Goal: Information Seeking & Learning: Learn about a topic

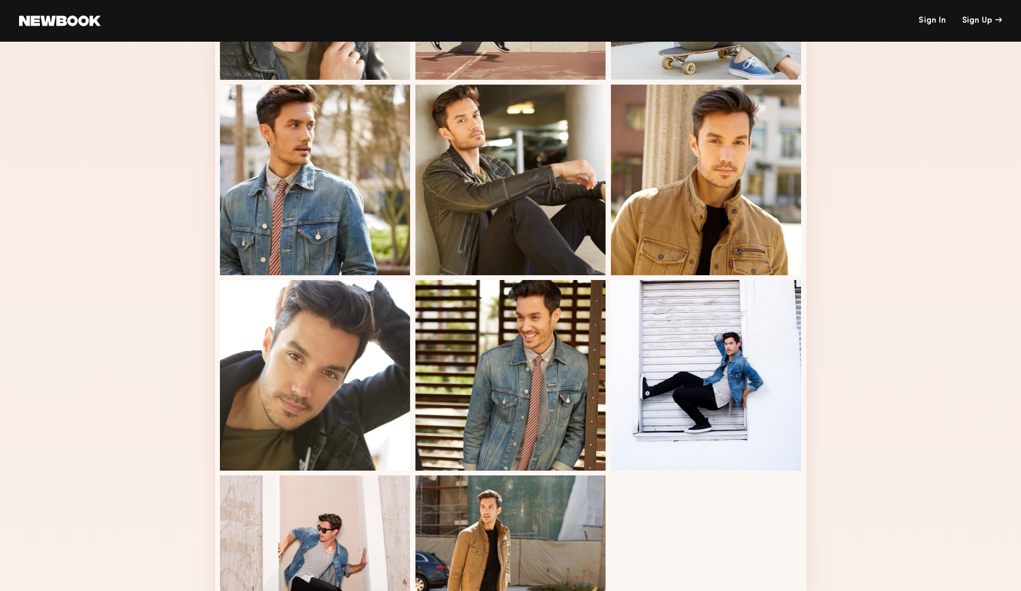
scroll to position [15, 0]
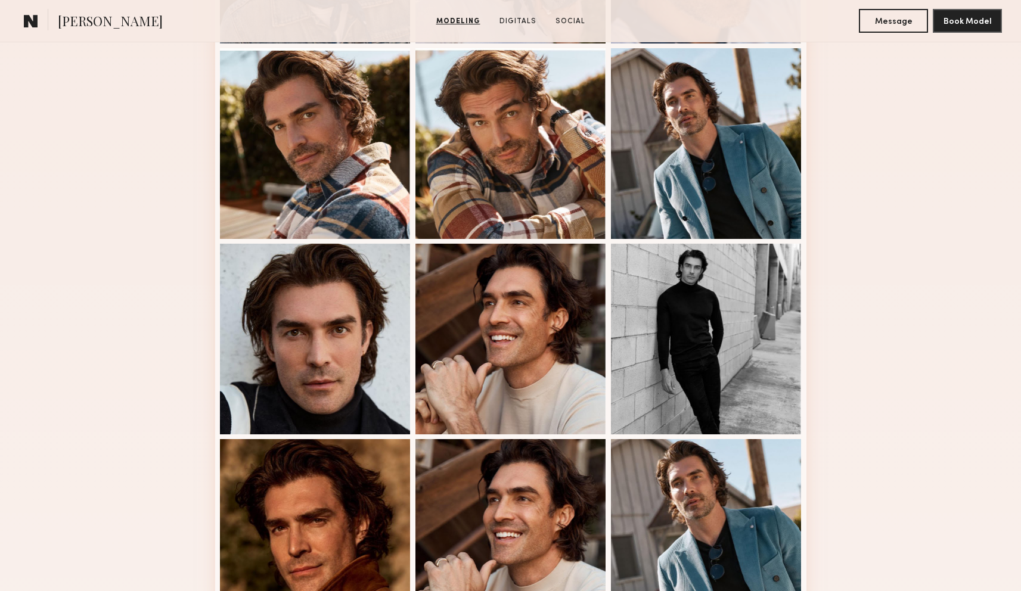
scroll to position [610, 0]
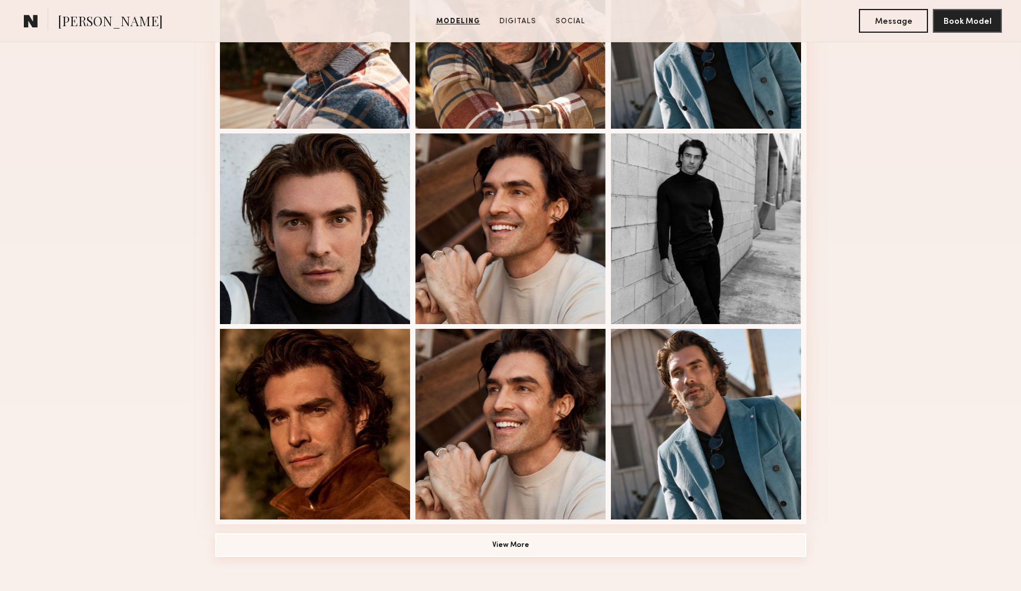
click at [490, 542] on button "View More" at bounding box center [510, 545] width 591 height 24
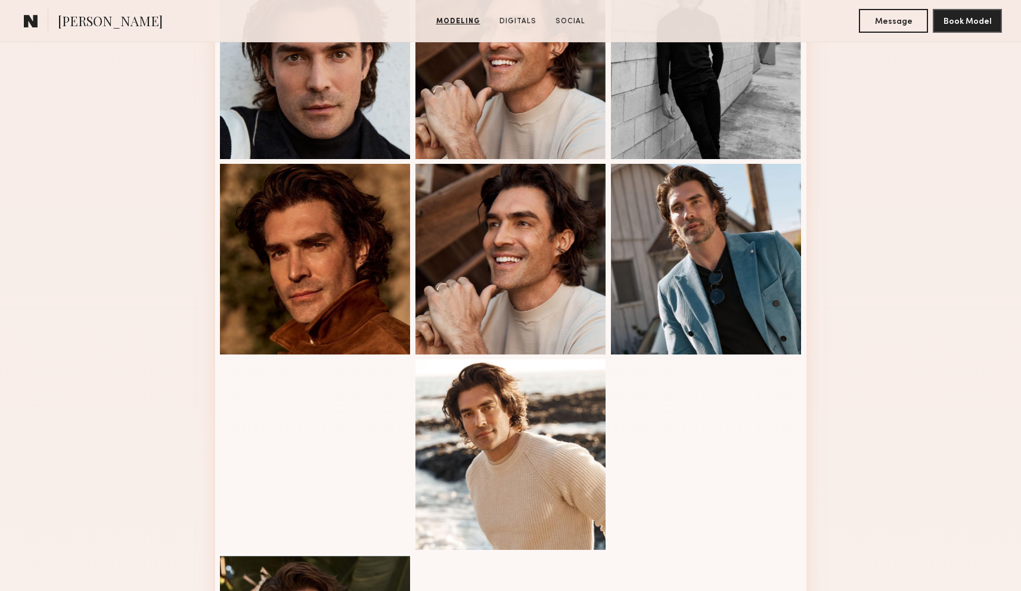
scroll to position [1024, 0]
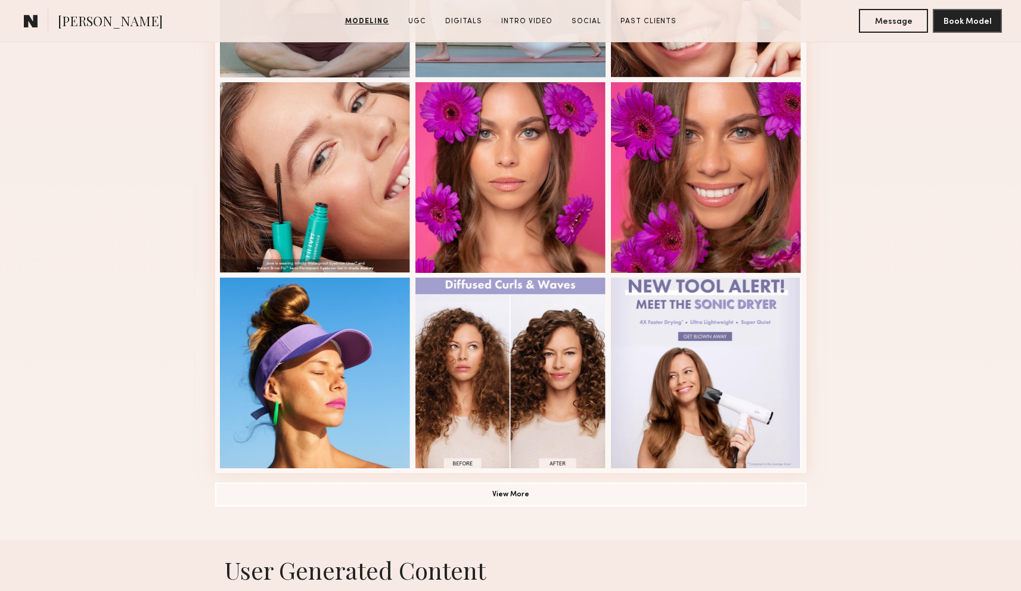
scroll to position [781, 0]
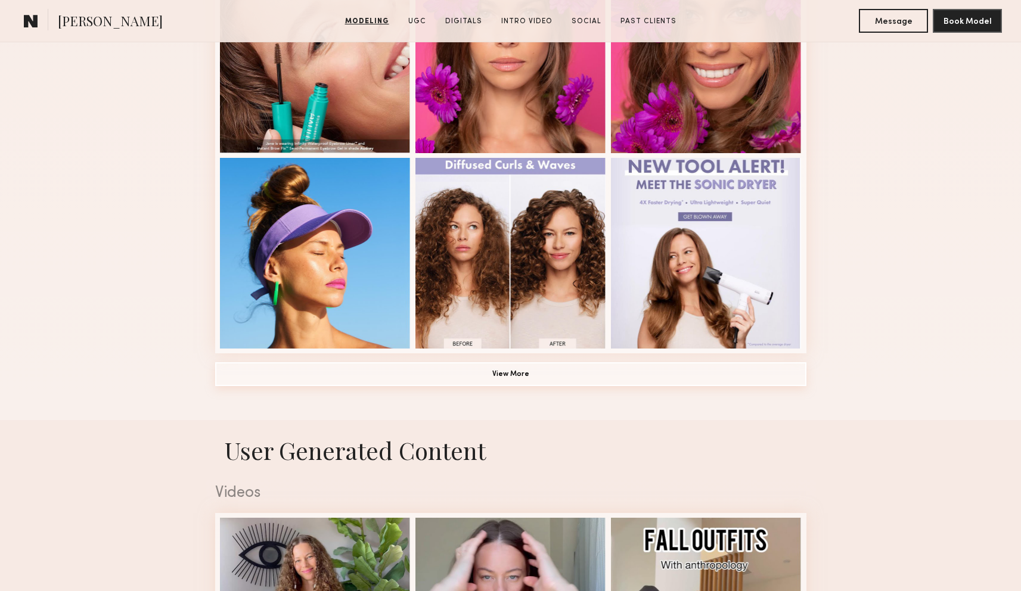
click at [508, 373] on button "View More" at bounding box center [510, 374] width 591 height 24
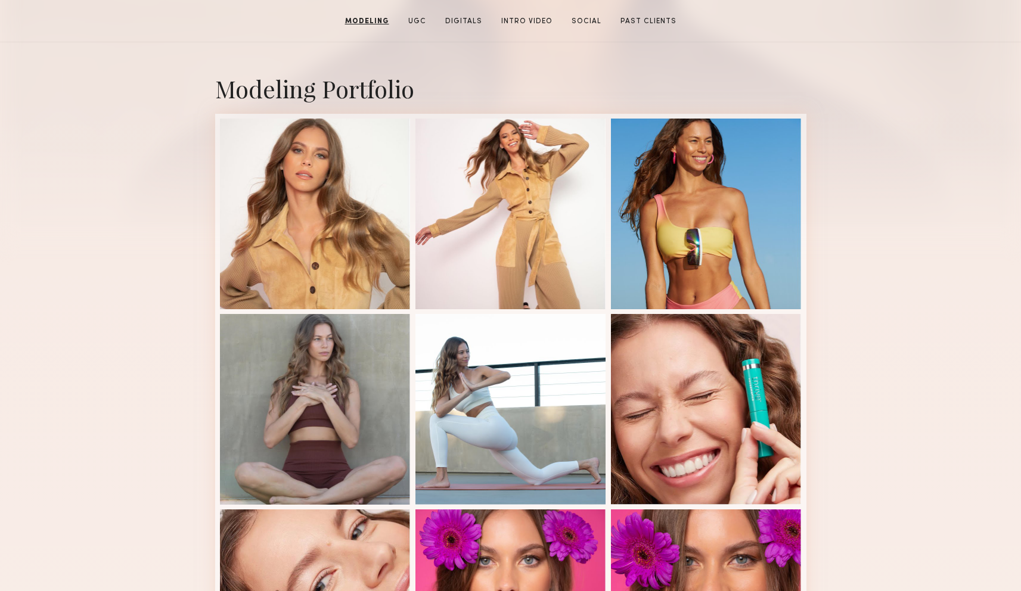
scroll to position [171, 0]
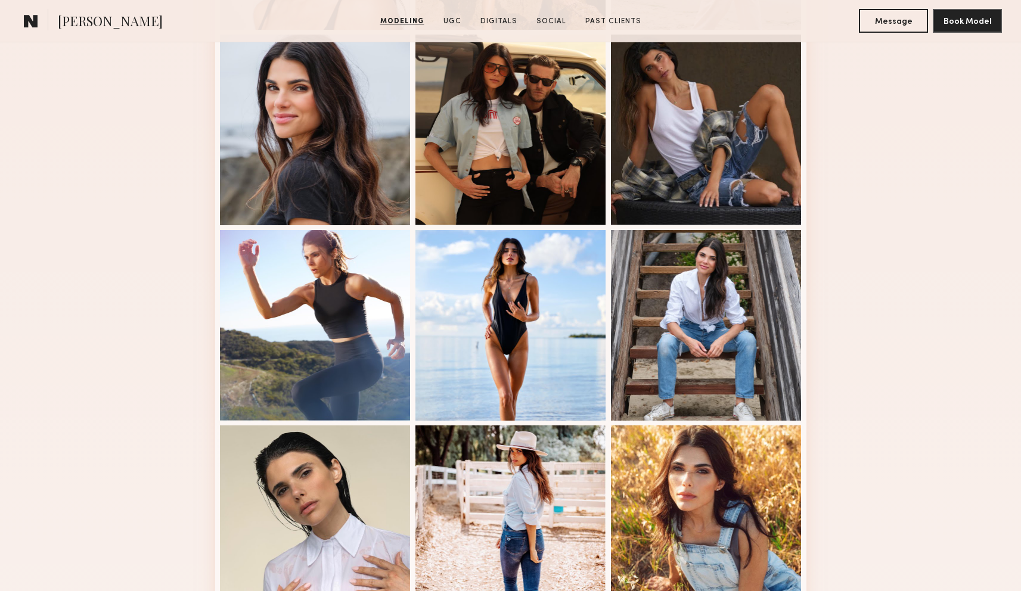
scroll to position [775, 0]
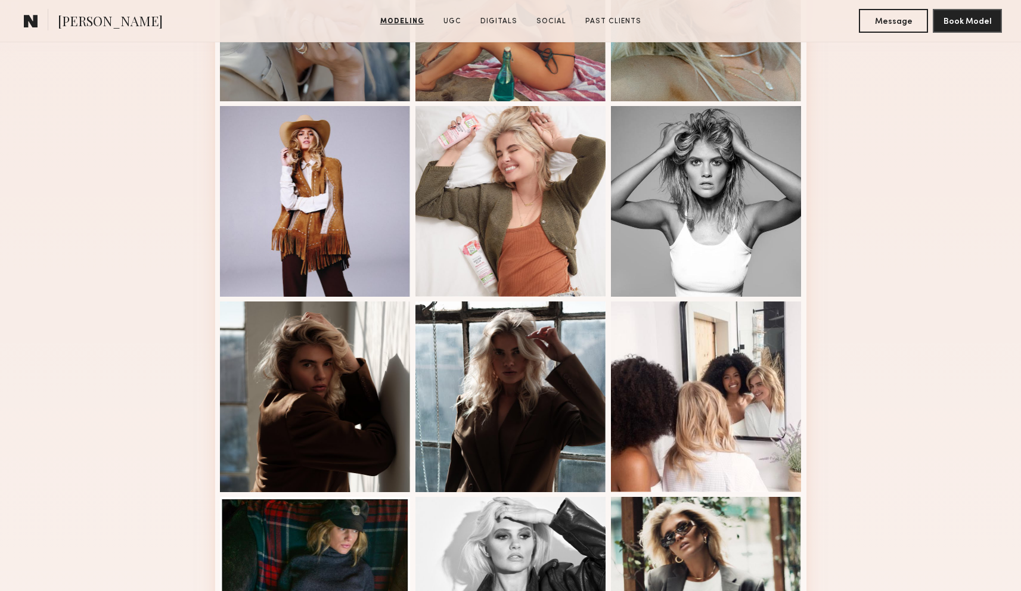
scroll to position [684, 0]
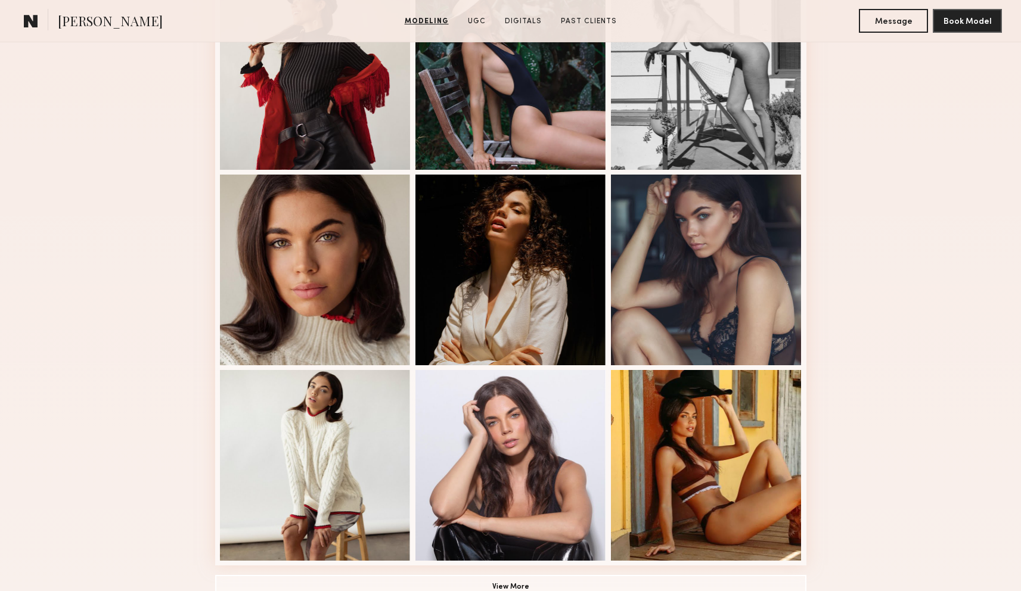
scroll to position [601, 0]
